Goal: Task Accomplishment & Management: Complete application form

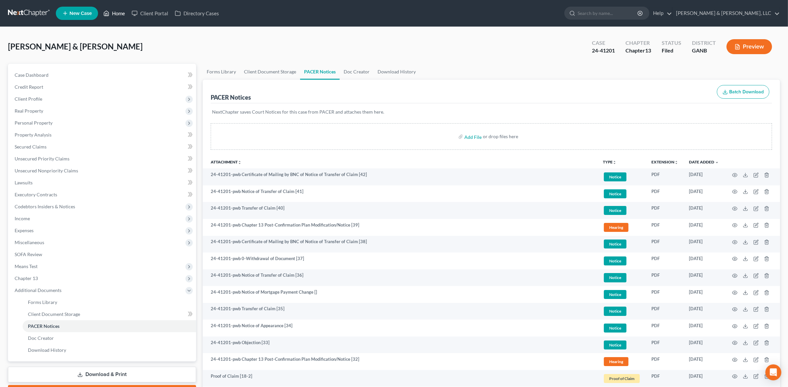
click at [112, 17] on link "Home" at bounding box center [114, 13] width 28 height 12
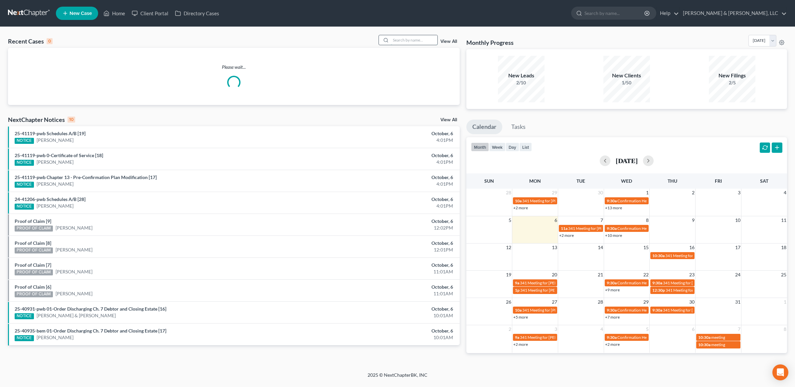
click at [396, 38] on input "search" at bounding box center [414, 40] width 47 height 10
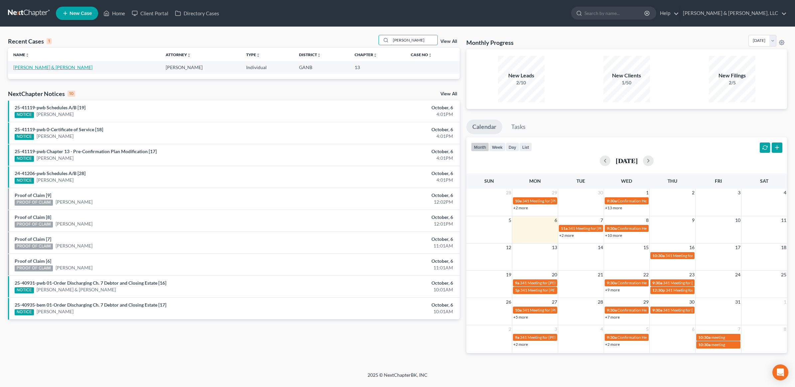
type input "[PERSON_NAME]"
click at [43, 68] on link "[PERSON_NAME] & [PERSON_NAME]" at bounding box center [52, 68] width 79 height 6
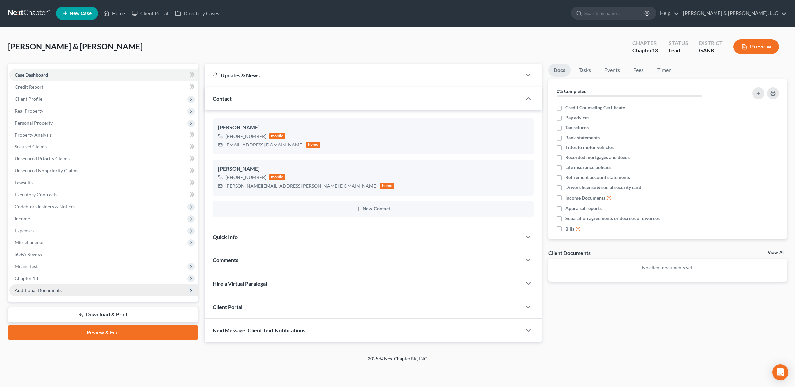
click at [55, 290] on span "Additional Documents" at bounding box center [38, 291] width 47 height 6
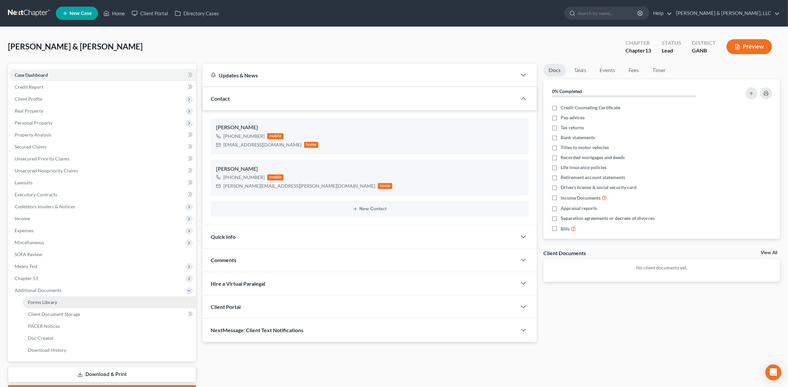
scroll to position [37, 0]
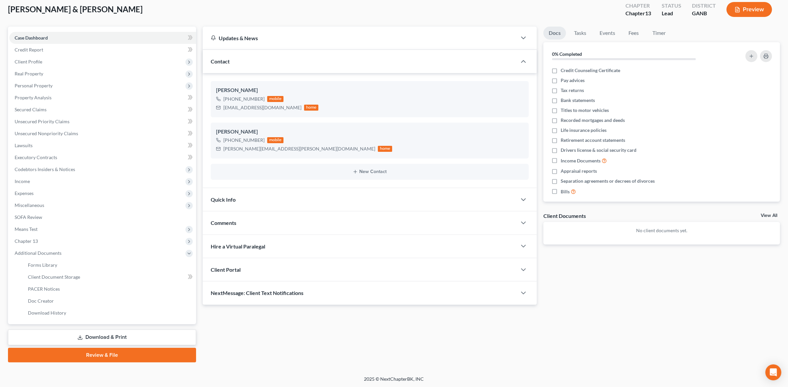
click at [112, 337] on link "Download & Print" at bounding box center [102, 338] width 188 height 16
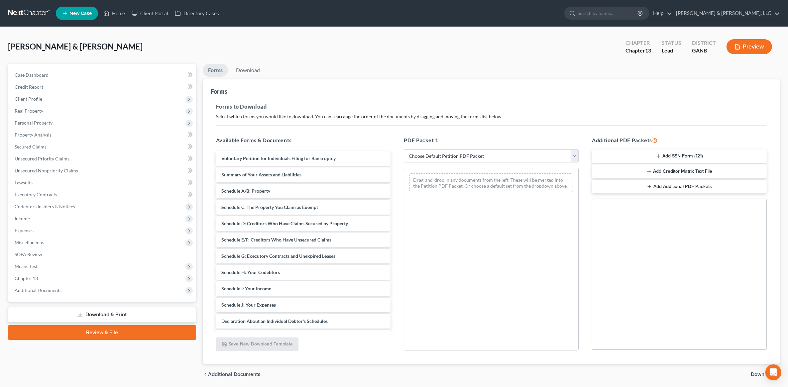
click at [462, 160] on select "Choose Default Petition PDF Packet Complete Bankruptcy Petition (all forms and …" at bounding box center [491, 156] width 175 height 13
select select "8"
click at [404, 150] on select "Choose Default Petition PDF Packet Complete Bankruptcy Petition (all forms and …" at bounding box center [491, 156] width 175 height 13
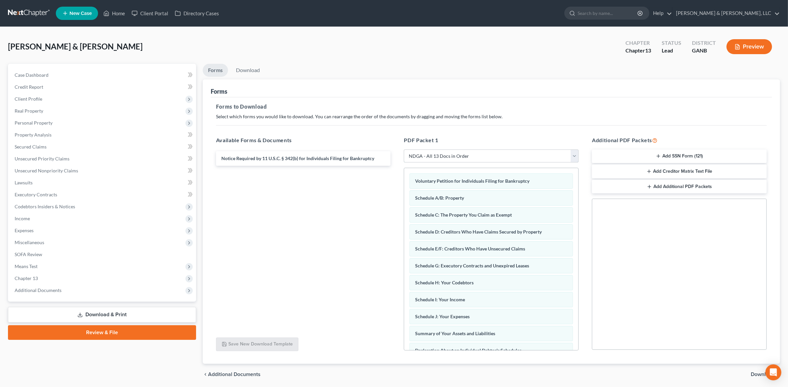
scroll to position [23, 0]
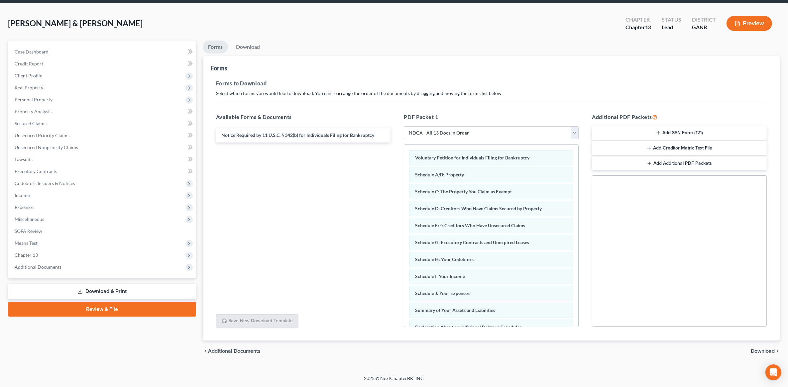
click at [765, 353] on span "Download" at bounding box center [763, 351] width 24 height 5
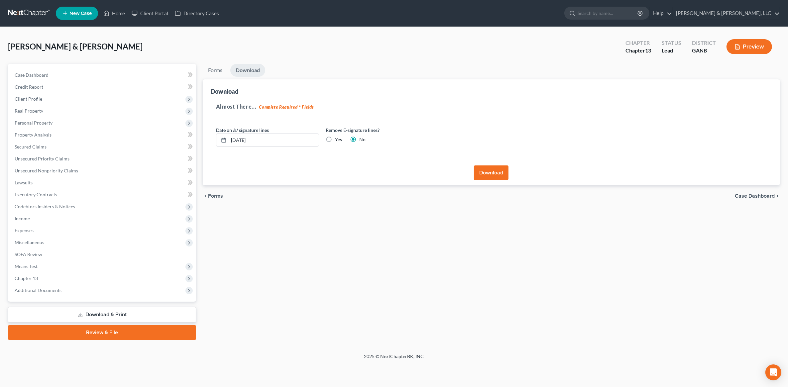
scroll to position [0, 0]
click at [510, 174] on button "Download" at bounding box center [495, 173] width 35 height 15
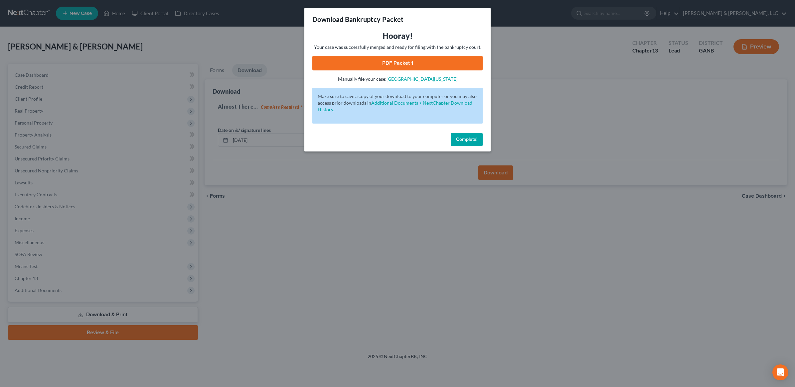
click at [397, 70] on link "PDF Packet 1" at bounding box center [397, 63] width 170 height 15
click at [470, 142] on span "Complete!" at bounding box center [466, 140] width 21 height 6
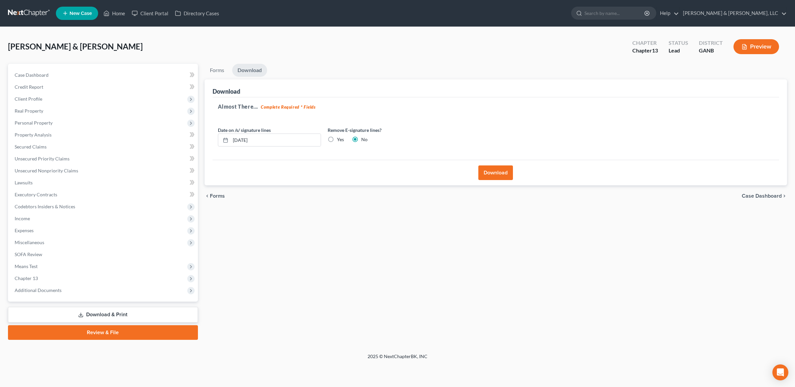
click at [93, 336] on link "Review & File" at bounding box center [103, 333] width 190 height 15
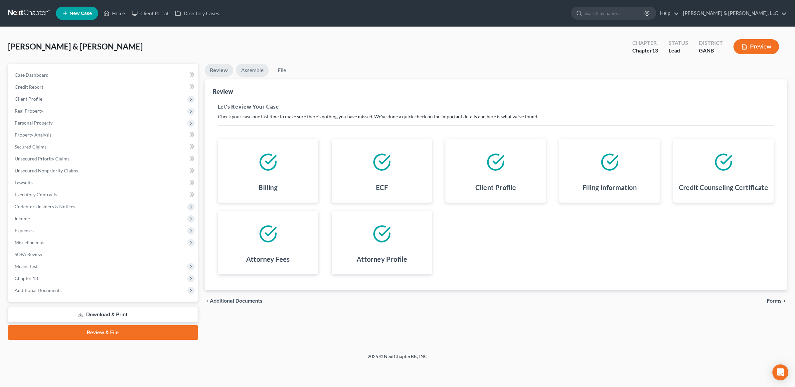
click at [256, 68] on link "Assemble" at bounding box center [252, 70] width 33 height 13
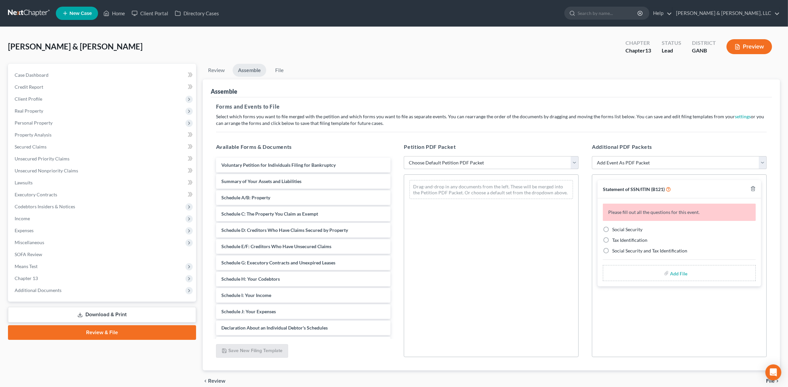
drag, startPoint x: 543, startPoint y: 159, endPoint x: 537, endPoint y: 165, distance: 8.2
click at [543, 159] on select "Choose Default Petition PDF Packet Complete Bankruptcy Petition (all forms and …" at bounding box center [491, 162] width 175 height 13
select select "2"
click at [404, 156] on select "Choose Default Petition PDF Packet Complete Bankruptcy Petition (all forms and …" at bounding box center [491, 162] width 175 height 13
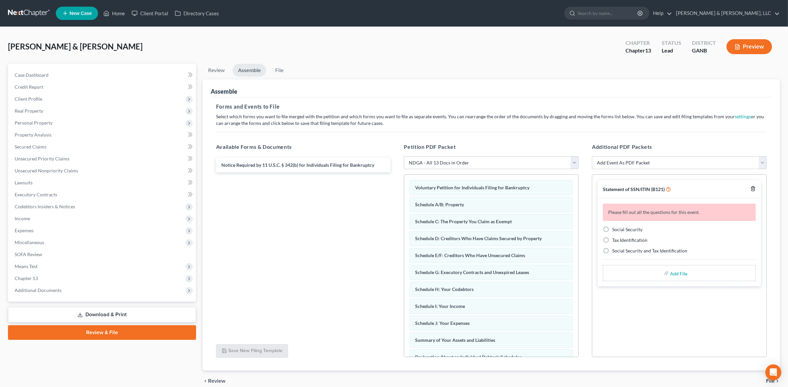
click at [753, 187] on icon "button" at bounding box center [753, 188] width 5 height 5
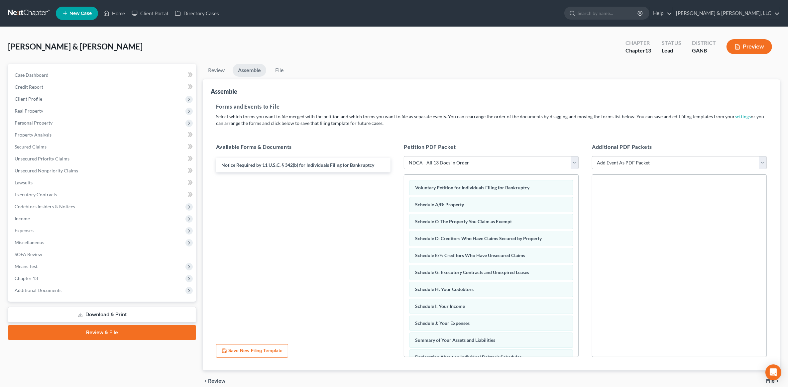
scroll to position [30, 0]
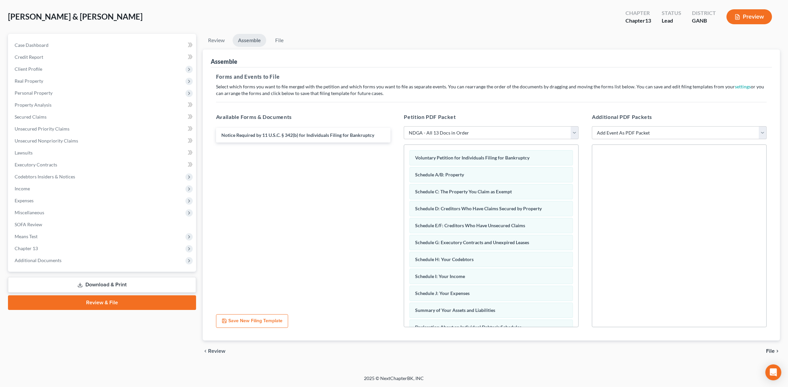
click at [772, 351] on span "File" at bounding box center [771, 351] width 9 height 5
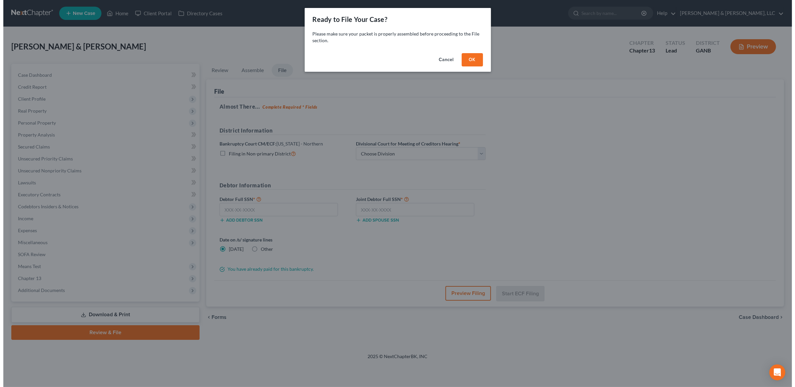
scroll to position [0, 0]
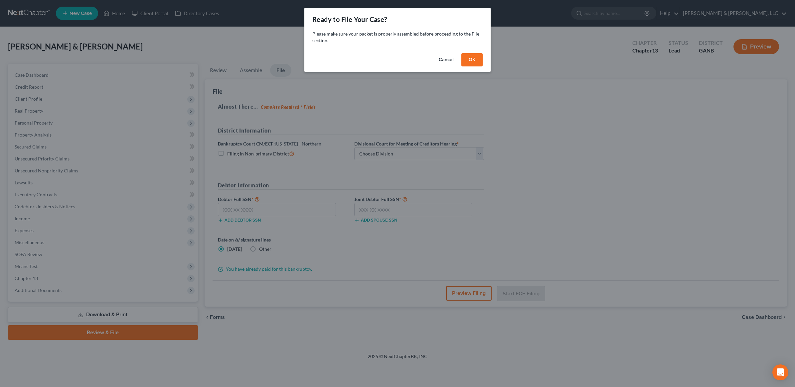
click at [476, 62] on button "OK" at bounding box center [471, 59] width 21 height 13
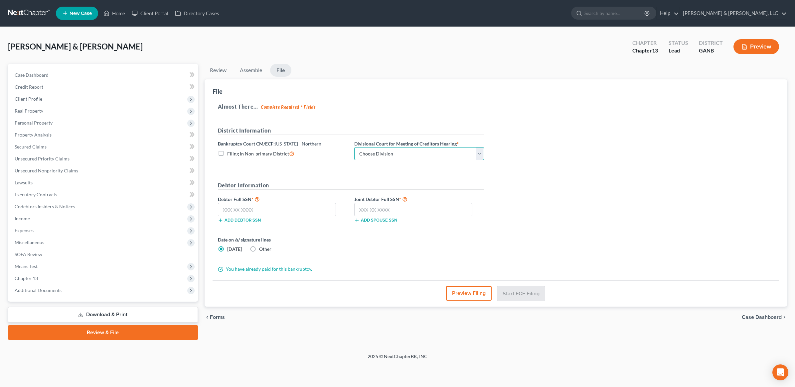
click at [409, 150] on select "Choose Division [GEOGRAPHIC_DATA] [GEOGRAPHIC_DATA] [GEOGRAPHIC_DATA] [GEOGRAPH…" at bounding box center [419, 153] width 130 height 13
select select "3"
click at [354, 147] on select "Choose Division [GEOGRAPHIC_DATA] [GEOGRAPHIC_DATA] [GEOGRAPHIC_DATA] [GEOGRAPH…" at bounding box center [419, 153] width 130 height 13
click at [309, 210] on input "text" at bounding box center [277, 209] width 118 height 13
type input "260-43-6094"
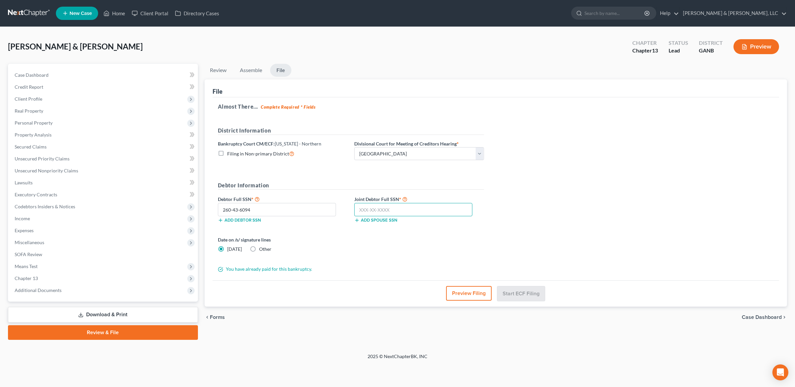
click at [399, 208] on input "text" at bounding box center [413, 209] width 118 height 13
type input "260-67-0648"
click at [611, 230] on div "Almost There... Complete Required * Fields District Information Bankruptcy Cour…" at bounding box center [496, 189] width 567 height 184
click at [532, 290] on button "Start ECF Filing" at bounding box center [521, 293] width 48 height 15
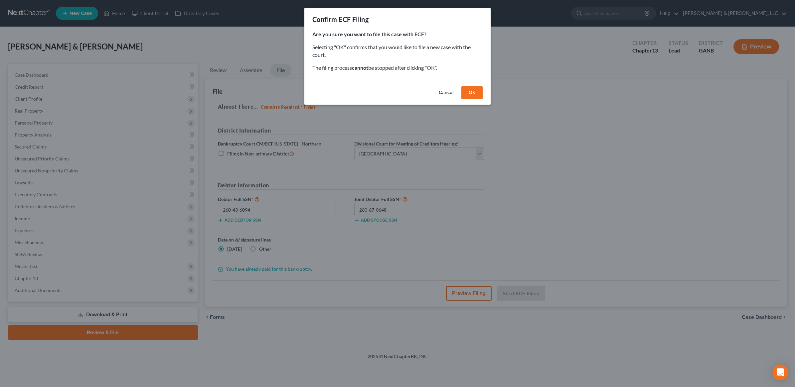
click at [472, 91] on button "OK" at bounding box center [471, 92] width 21 height 13
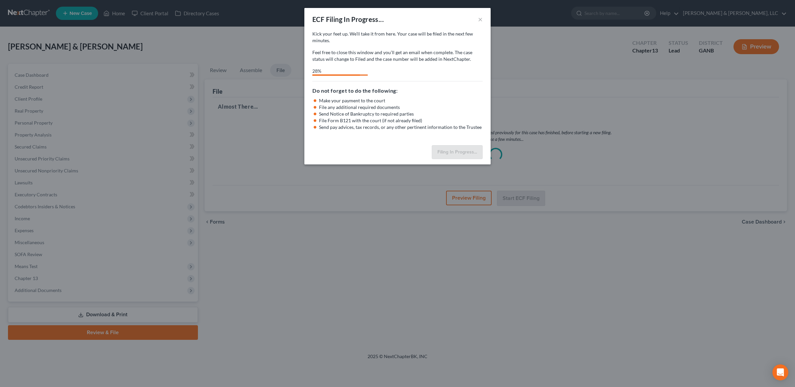
select select "3"
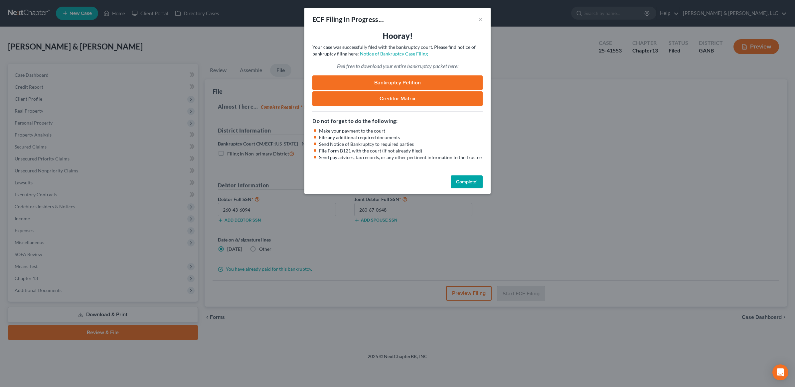
click at [420, 82] on link "Bankruptcy Petition" at bounding box center [397, 82] width 170 height 15
click at [476, 184] on button "Complete!" at bounding box center [467, 182] width 32 height 13
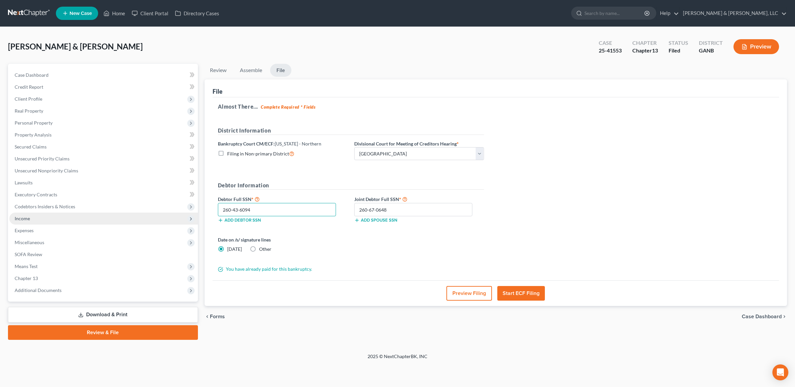
drag, startPoint x: 213, startPoint y: 209, endPoint x: 176, endPoint y: 213, distance: 37.8
click at [176, 213] on div "Petition Navigation Case Dashboard Payments Invoices Payments Payments Credit R…" at bounding box center [398, 202] width 786 height 276
drag, startPoint x: 396, startPoint y: 207, endPoint x: 314, endPoint y: 207, distance: 82.1
click at [314, 207] on div "Debtor Full SSN * 260-43-6094 Add debtor SSN Joint Debtor Full SSN * 260-67-064…" at bounding box center [351, 211] width 273 height 33
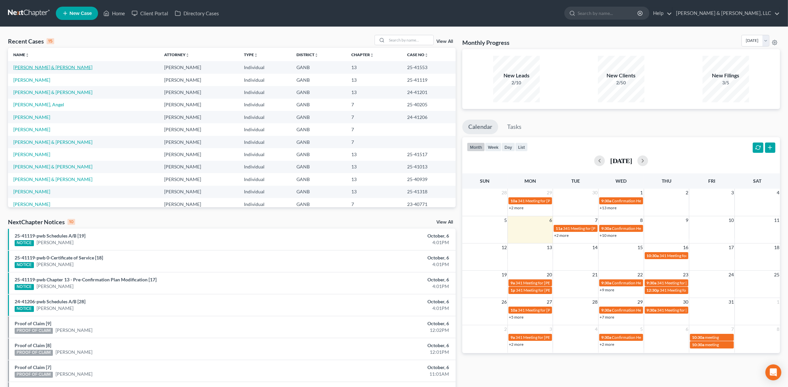
click at [46, 68] on link "[PERSON_NAME] & [PERSON_NAME]" at bounding box center [52, 68] width 79 height 6
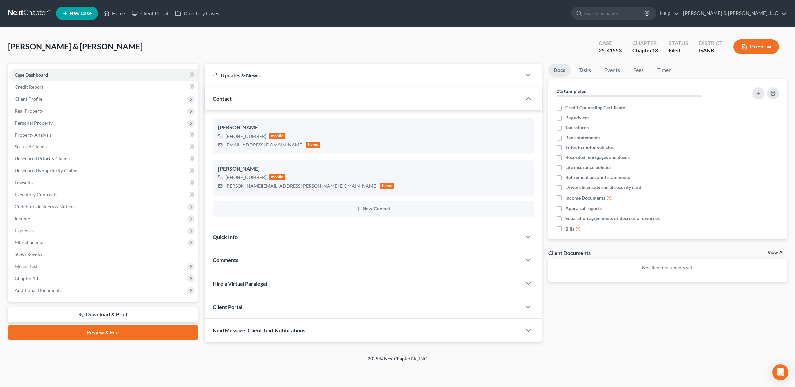
click at [101, 311] on link "Download & Print" at bounding box center [103, 315] width 190 height 16
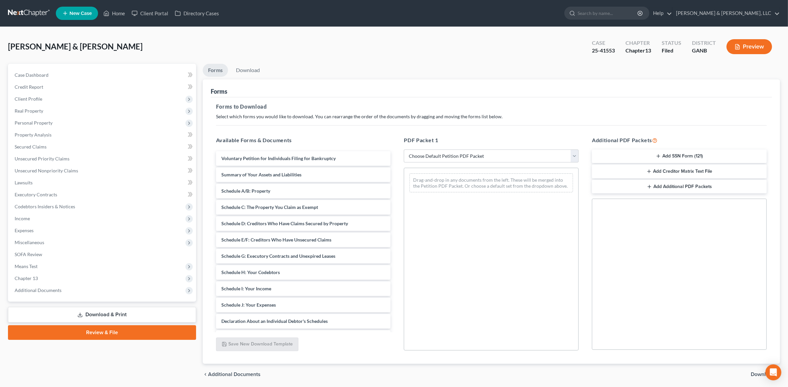
click at [669, 154] on button "Add SSN Form (121)" at bounding box center [679, 157] width 175 height 14
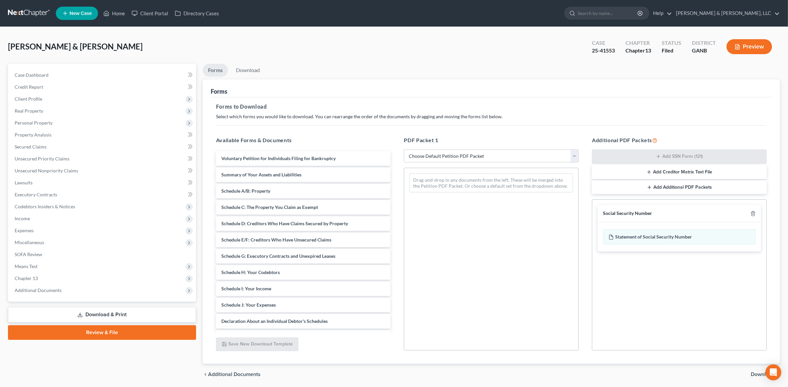
scroll to position [23, 0]
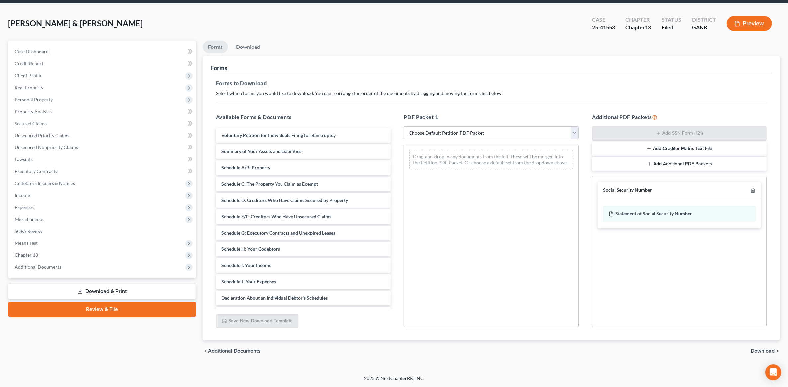
click at [762, 346] on div "chevron_left Additional Documents Download chevron_right" at bounding box center [492, 351] width 578 height 21
click at [766, 349] on span "Download" at bounding box center [763, 351] width 24 height 5
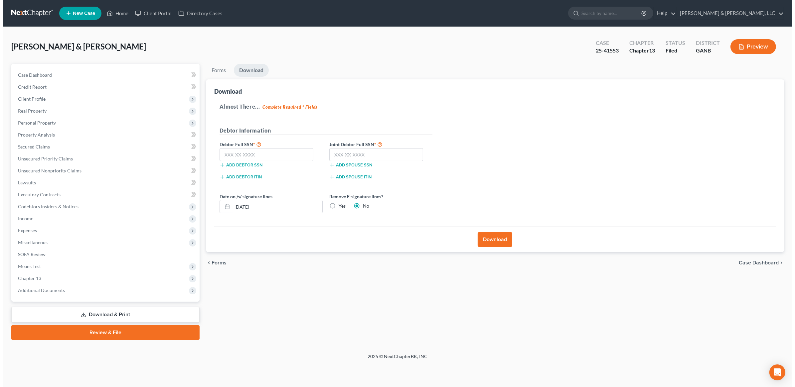
scroll to position [0, 0]
click at [273, 159] on input "text" at bounding box center [265, 154] width 94 height 13
paste input "260-43-6094"
type input "260-43-6094"
click at [387, 159] on input "text" at bounding box center [375, 154] width 94 height 13
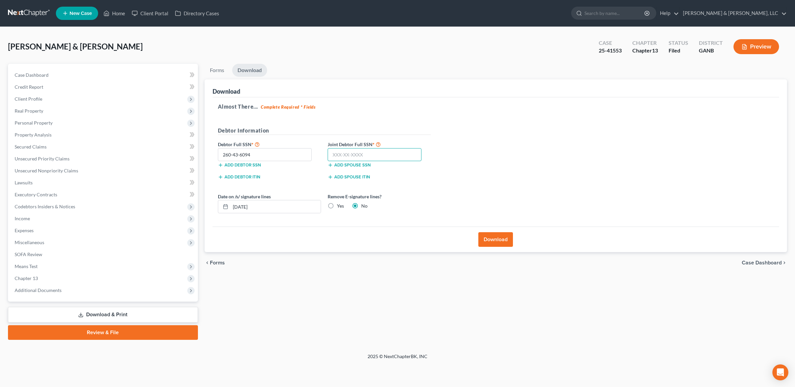
paste input "260-67-0648"
type input "260-67-0648"
click at [493, 239] on button "Download" at bounding box center [495, 239] width 35 height 15
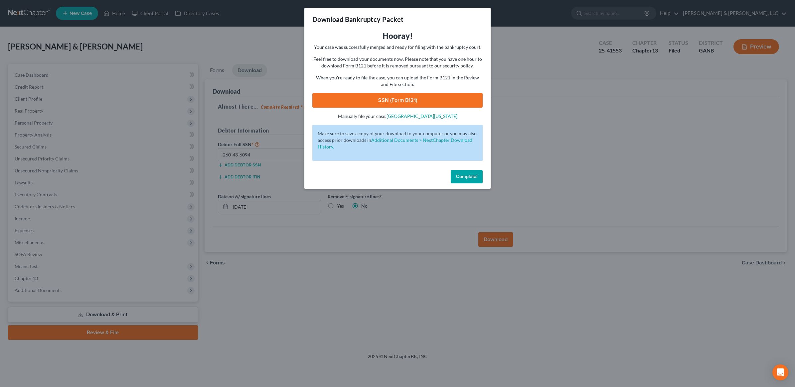
click at [411, 104] on link "SSN (Form B121)" at bounding box center [397, 100] width 170 height 15
